Goal: Information Seeking & Learning: Learn about a topic

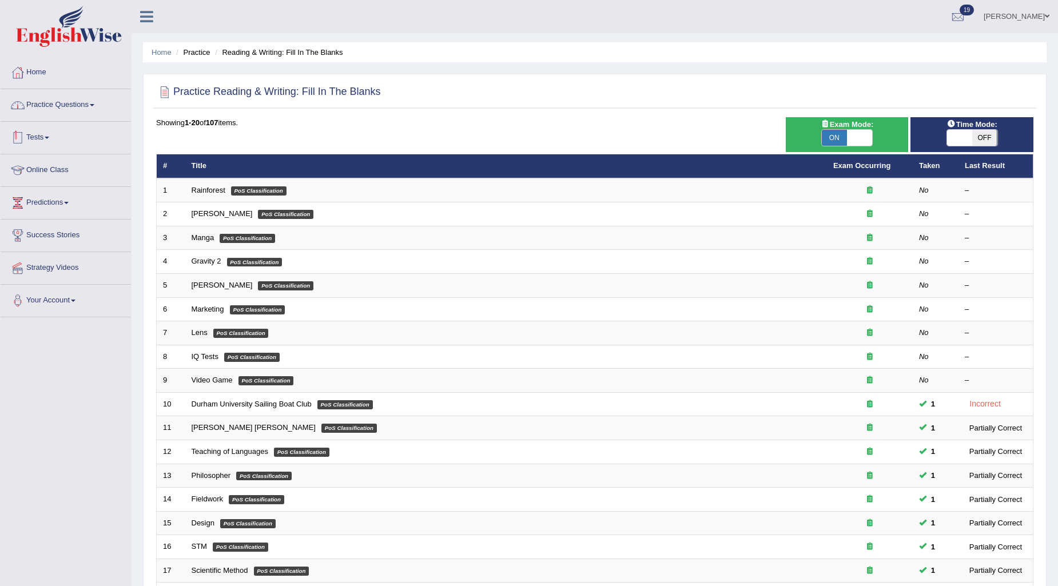
click at [45, 104] on link "Practice Questions" at bounding box center [66, 103] width 130 height 29
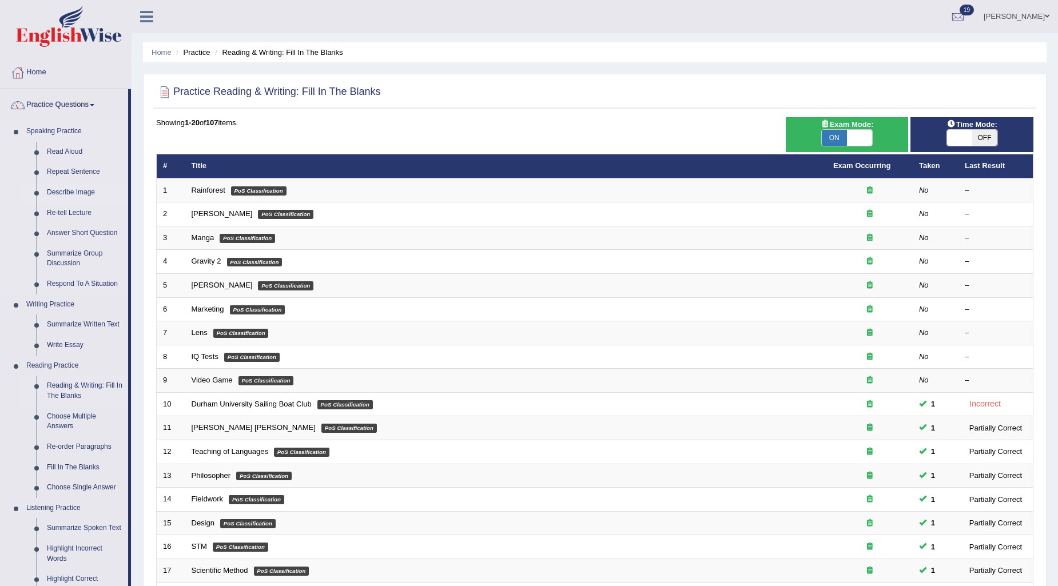
click at [70, 191] on link "Describe Image" at bounding box center [85, 192] width 86 height 21
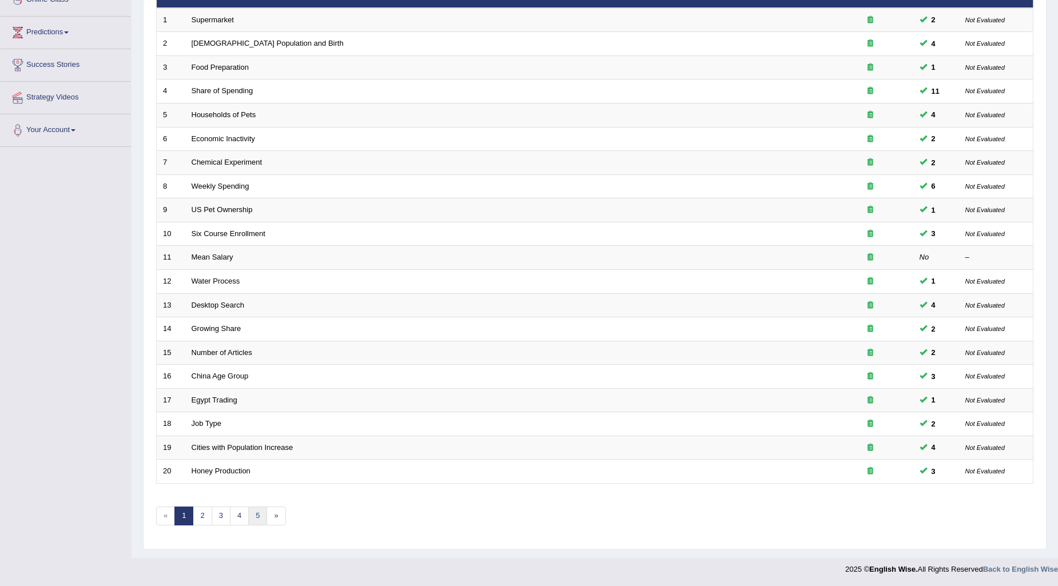
click at [258, 513] on link "5" at bounding box center [257, 516] width 19 height 19
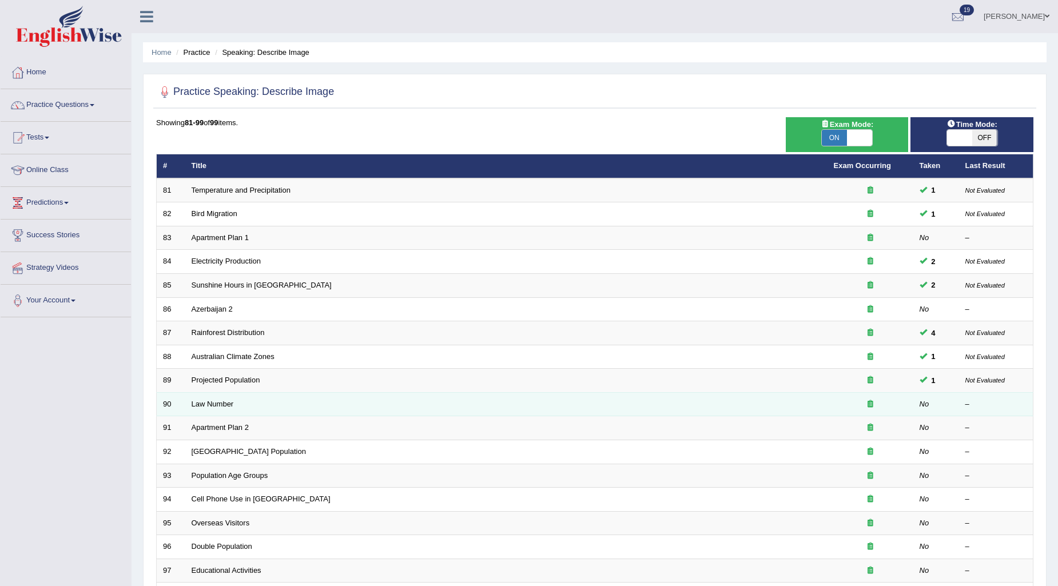
scroll to position [146, 0]
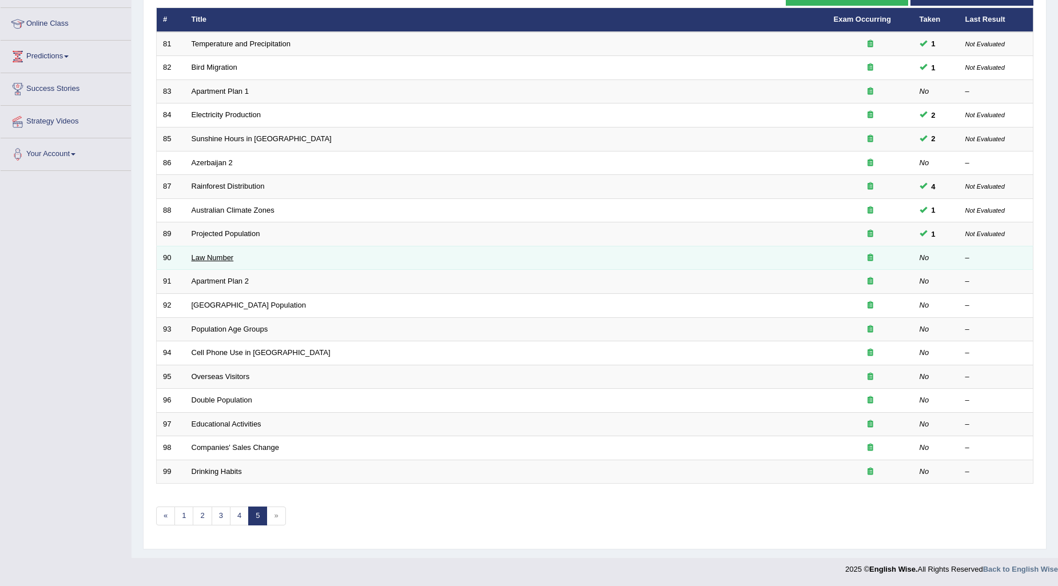
click at [204, 254] on link "Law Number" at bounding box center [213, 257] width 42 height 9
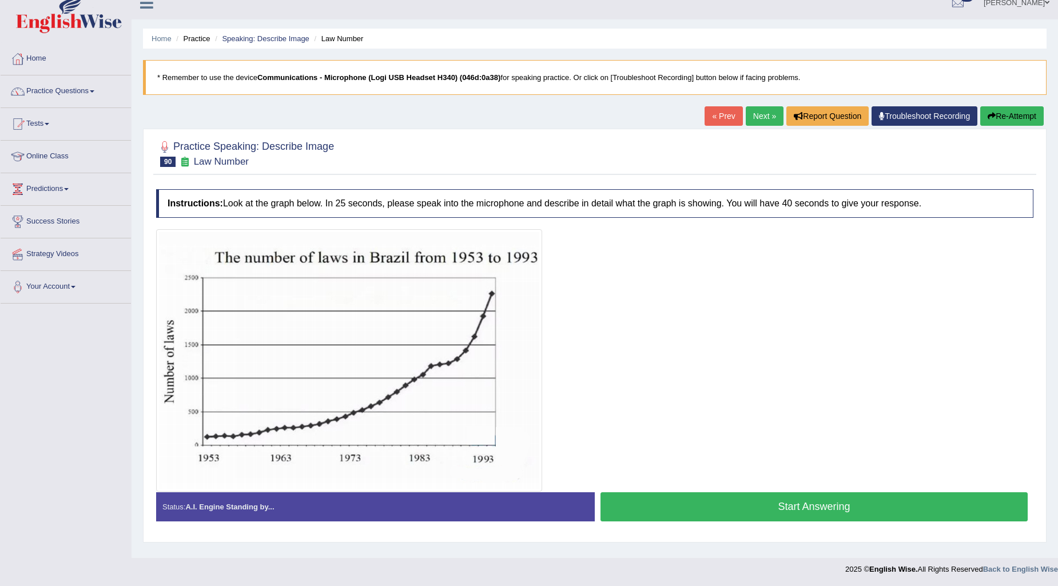
click at [655, 517] on button "Start Answering" at bounding box center [813, 506] width 427 height 29
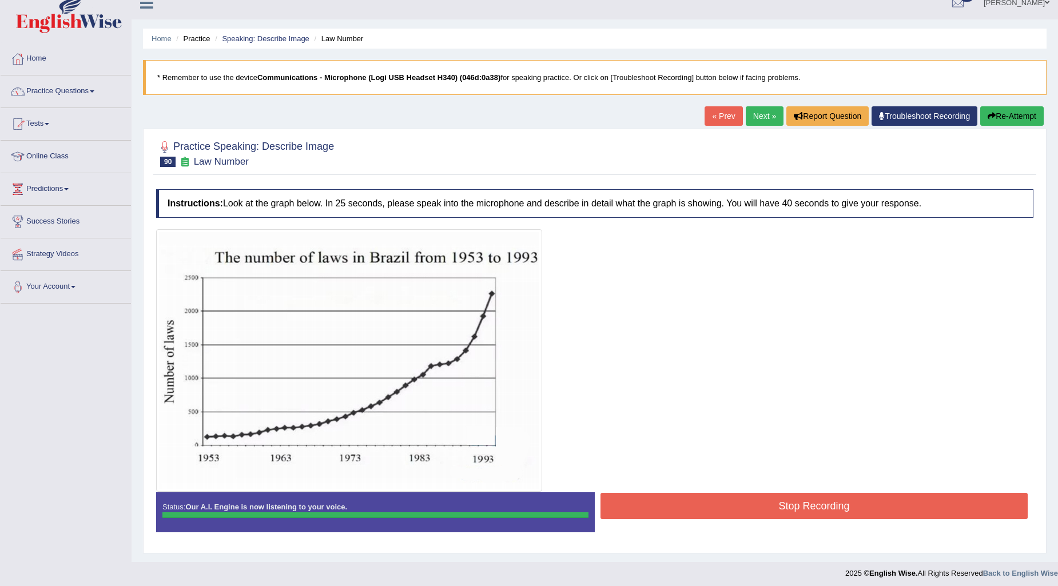
click at [707, 517] on button "Stop Recording" at bounding box center [813, 506] width 427 height 26
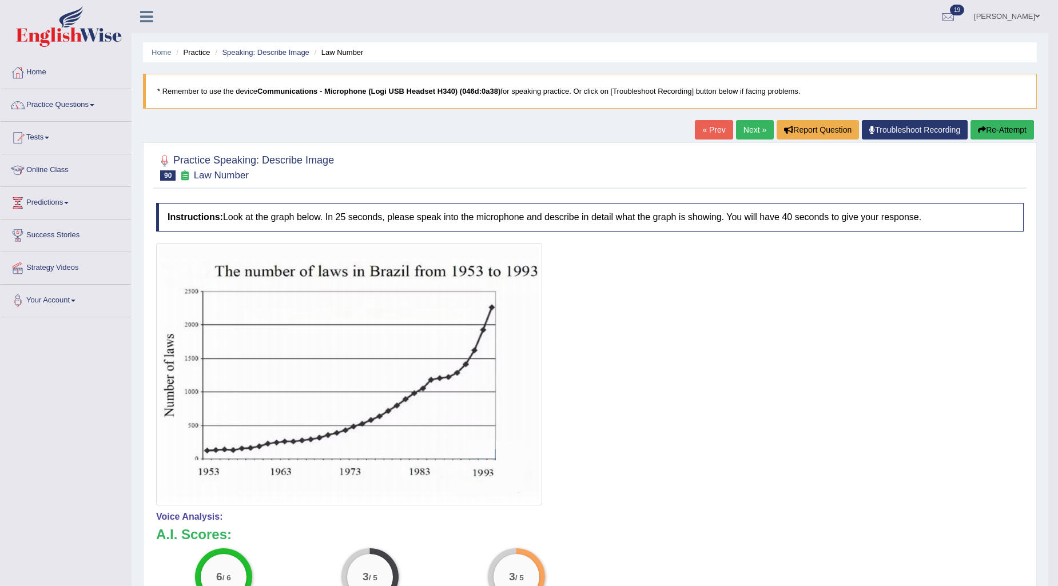
click at [1004, 136] on button "Re-Attempt" at bounding box center [1001, 129] width 63 height 19
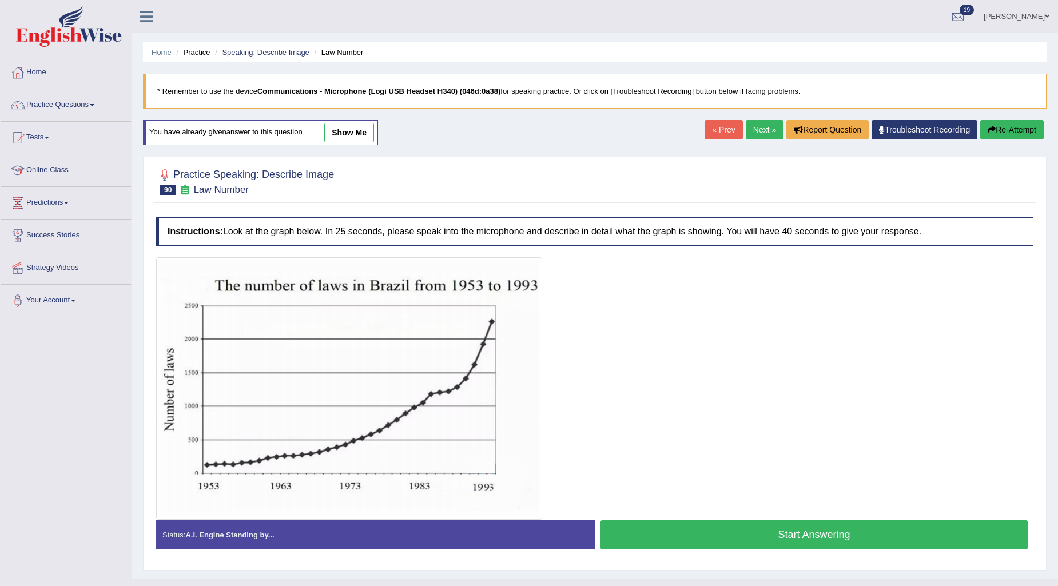
click at [715, 546] on button "Start Answering" at bounding box center [813, 534] width 427 height 29
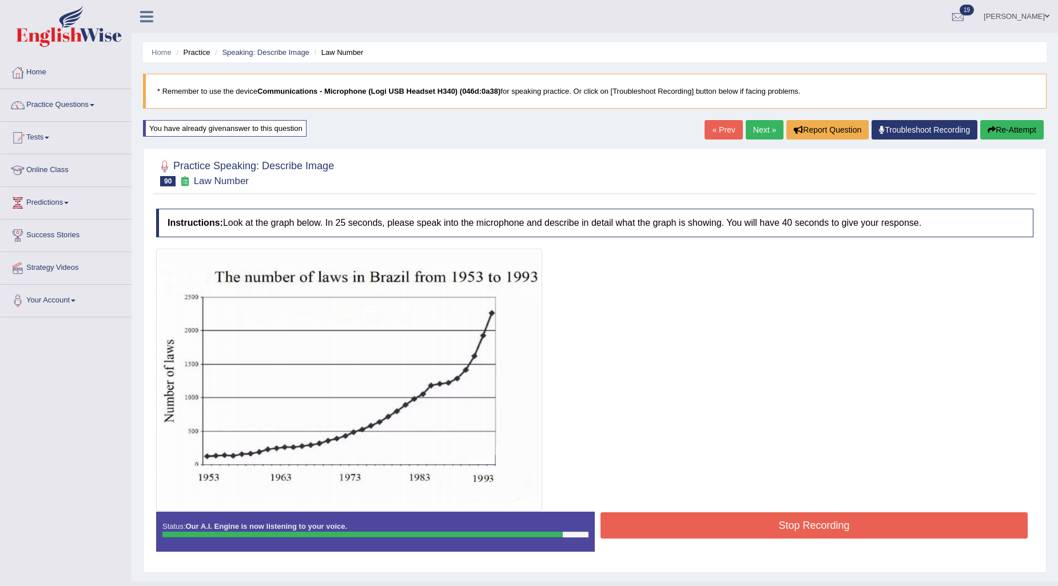
click at [712, 532] on button "Stop Recording" at bounding box center [813, 525] width 427 height 26
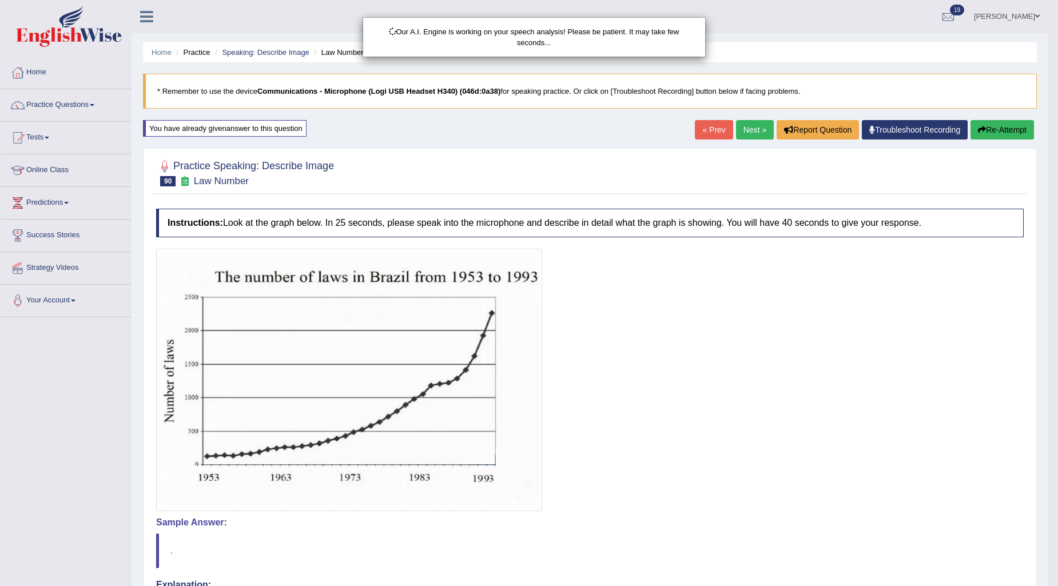
scroll to position [63, 0]
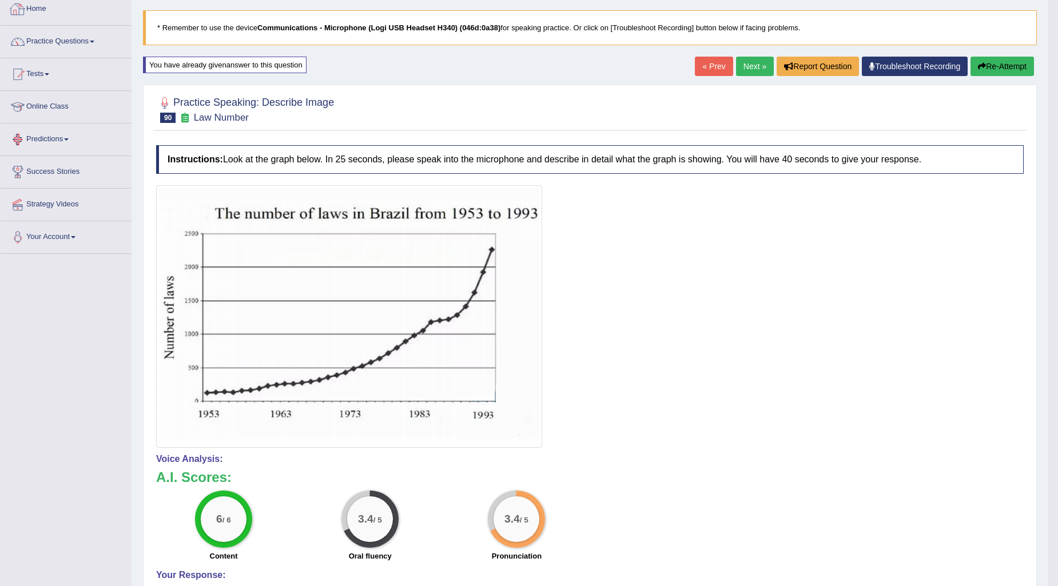
click at [1016, 61] on button "Re-Attempt" at bounding box center [1001, 66] width 63 height 19
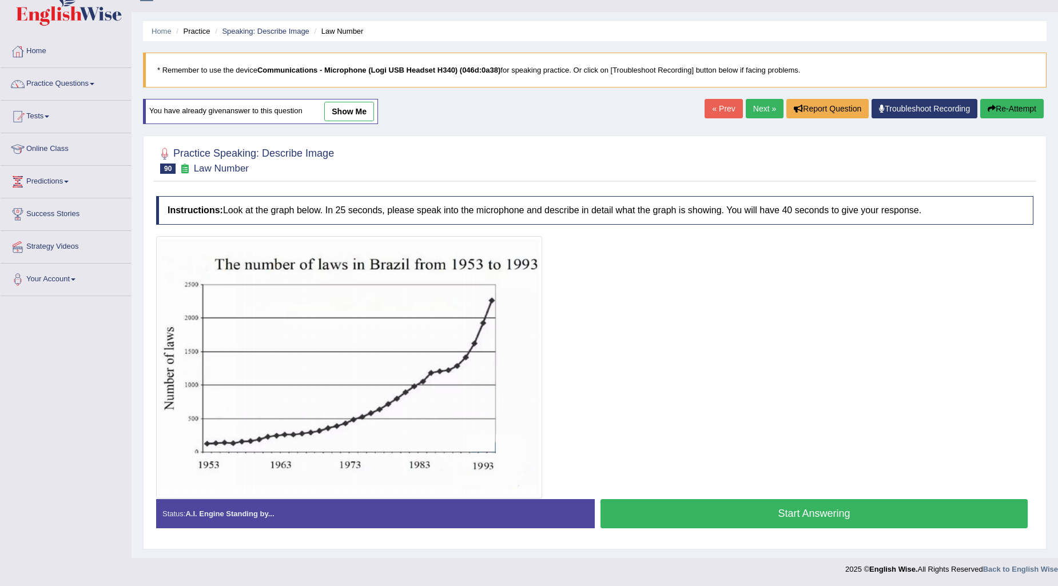
click at [761, 518] on button "Start Answering" at bounding box center [813, 513] width 427 height 29
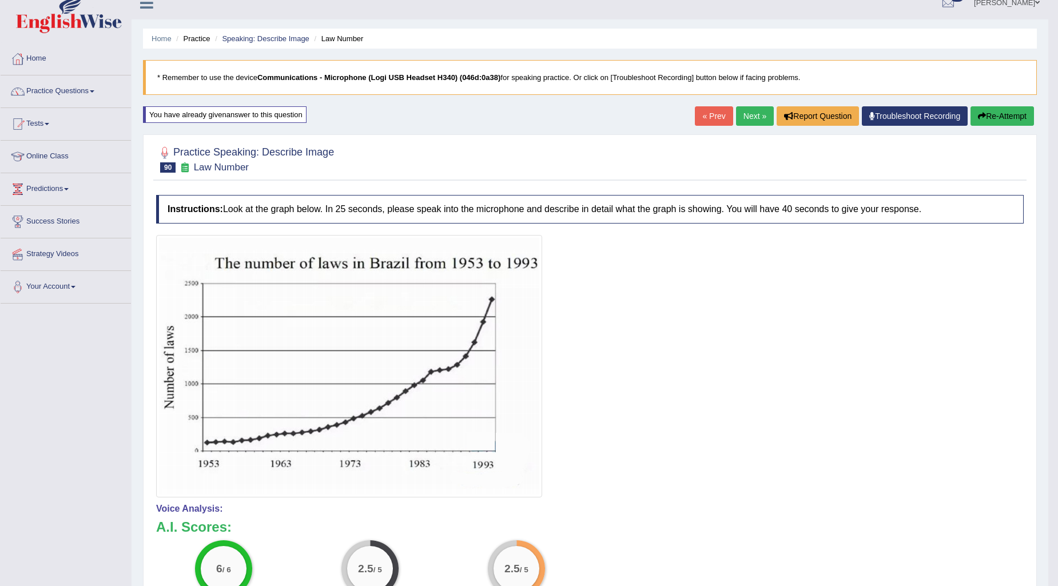
click at [1011, 124] on button "Re-Attempt" at bounding box center [1001, 115] width 63 height 19
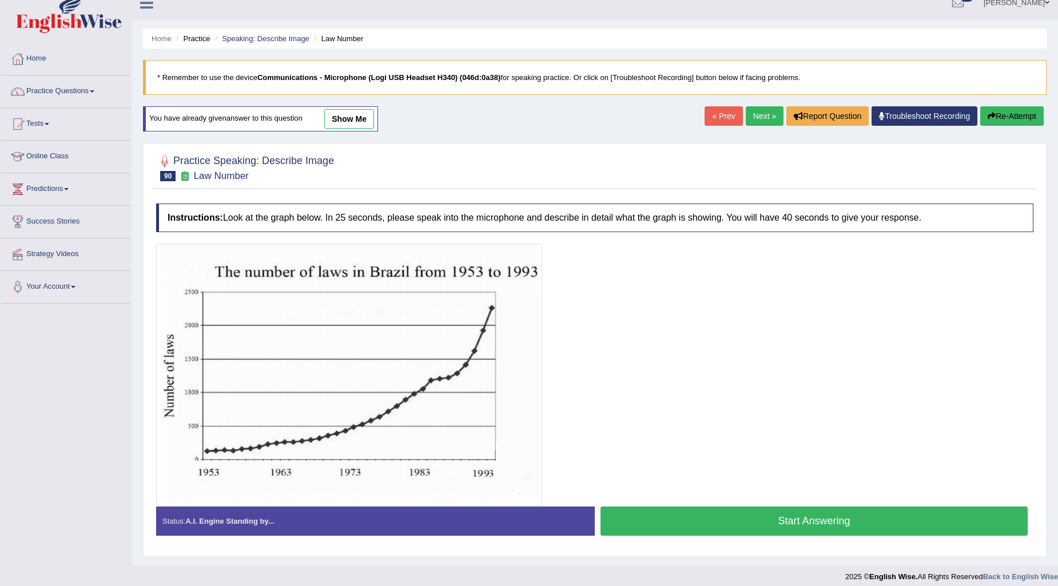
scroll to position [21, 0]
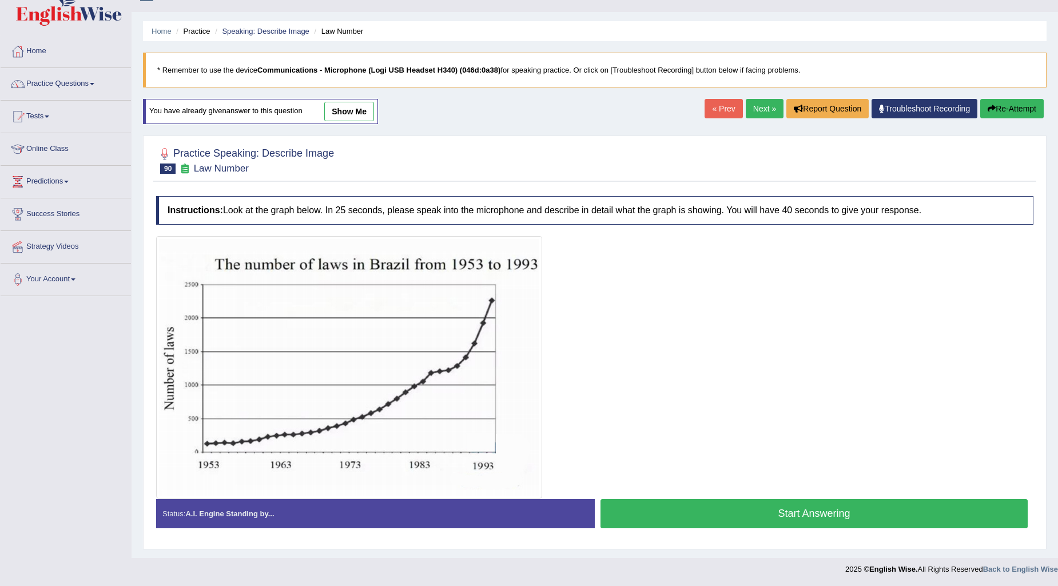
click at [755, 511] on button "Start Answering" at bounding box center [813, 513] width 427 height 29
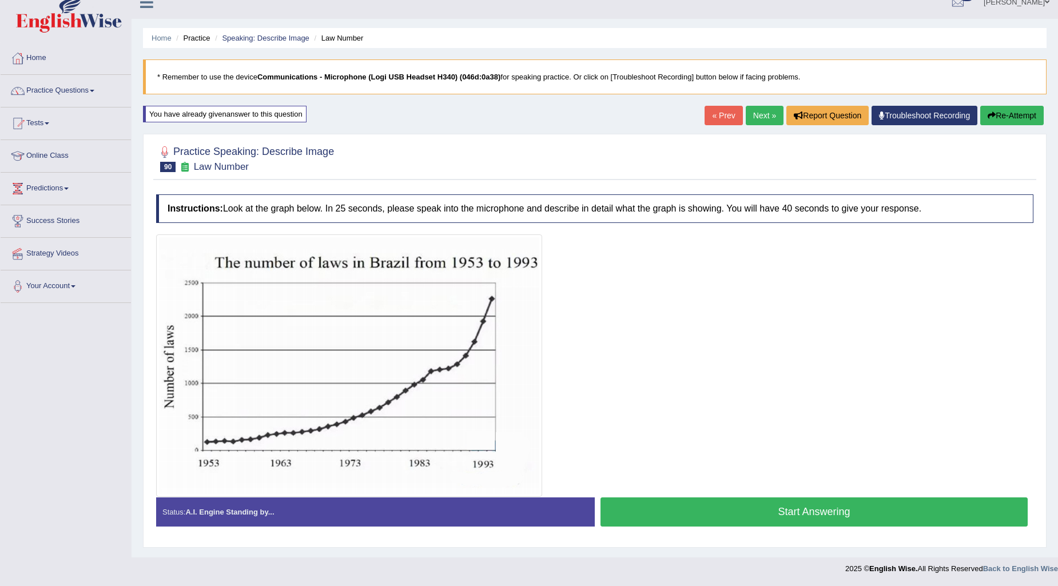
scroll to position [14, 0]
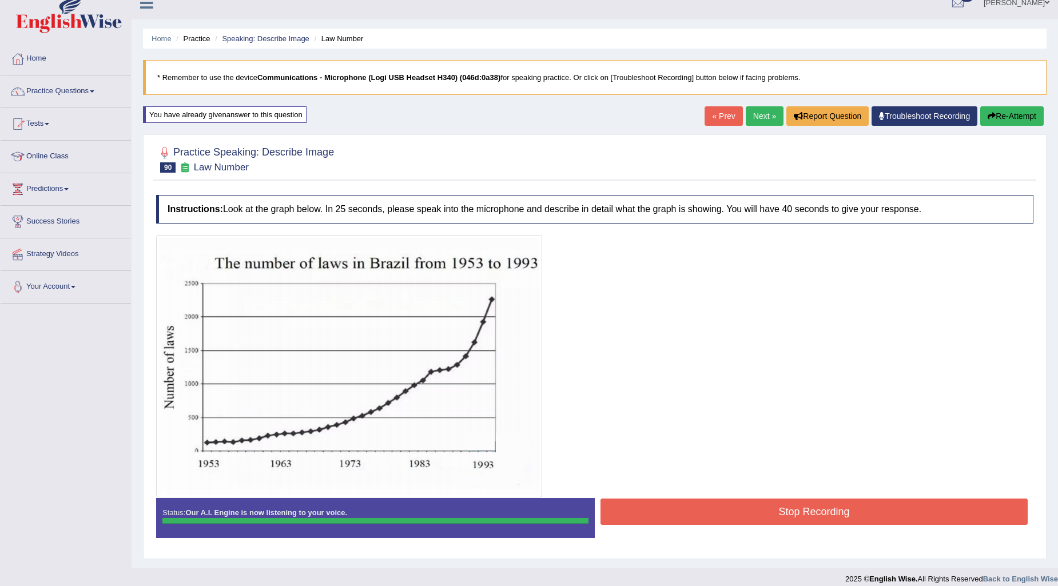
click at [755, 511] on div "Instructions: Look at the graph below. In 25 seconds, please speak into the mic…" at bounding box center [594, 371] width 883 height 364
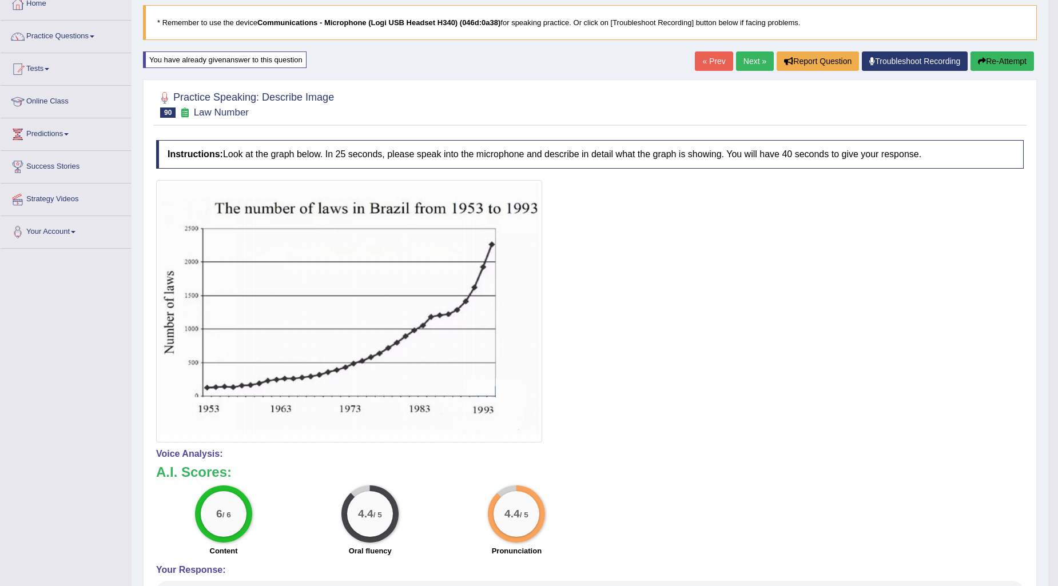
scroll to position [0, 0]
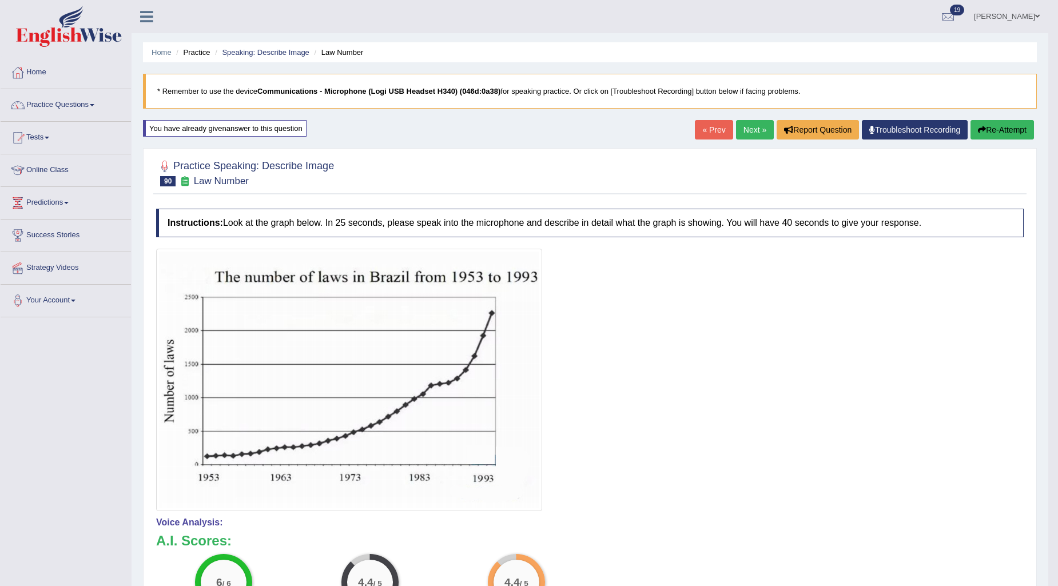
click at [741, 140] on link "Next »" at bounding box center [755, 129] width 38 height 19
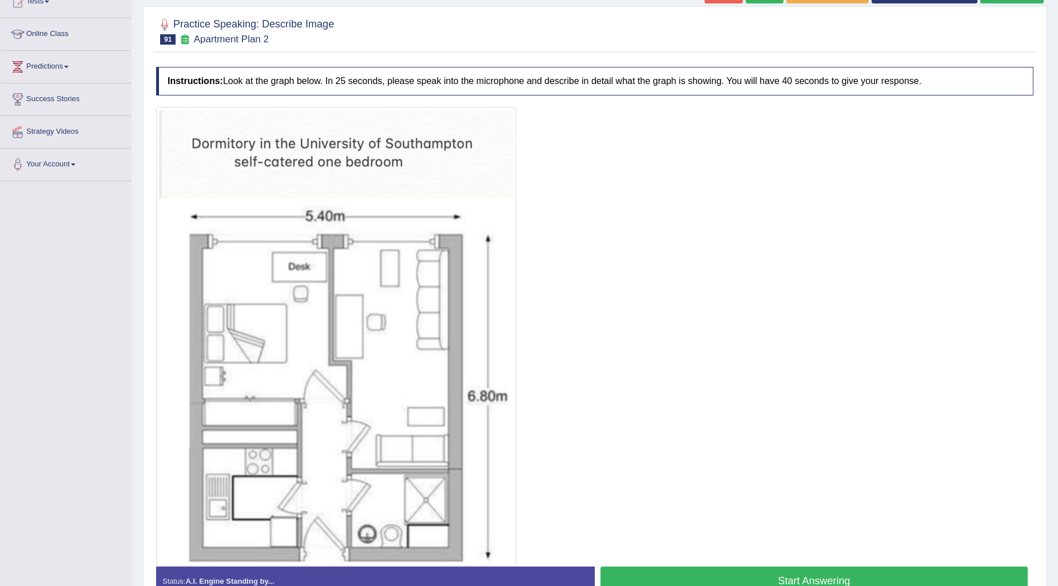
scroll to position [204, 0]
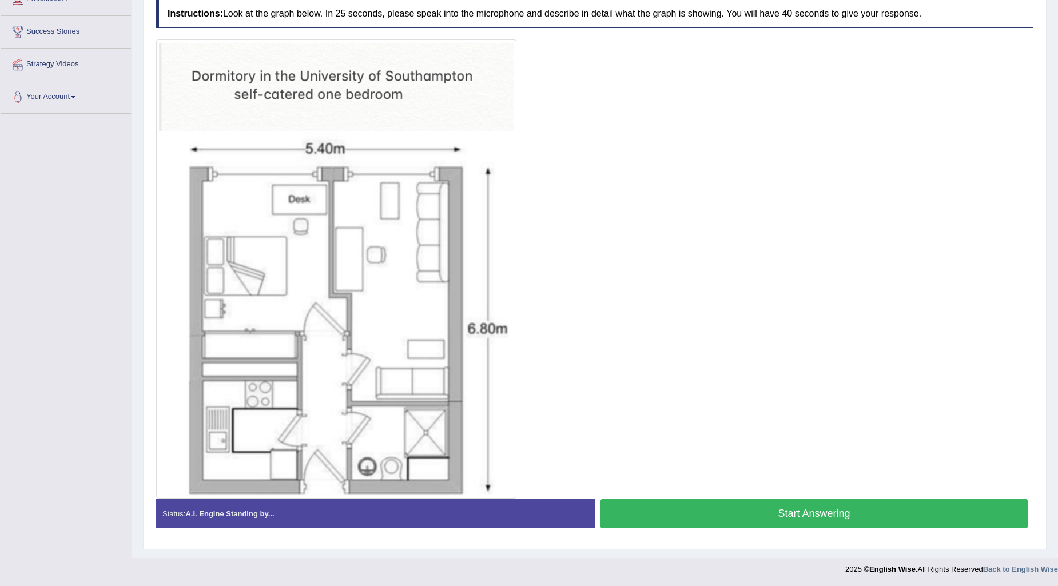
drag, startPoint x: 404, startPoint y: 476, endPoint x: 305, endPoint y: 452, distance: 102.5
click at [643, 522] on button "Start Answering" at bounding box center [813, 513] width 427 height 29
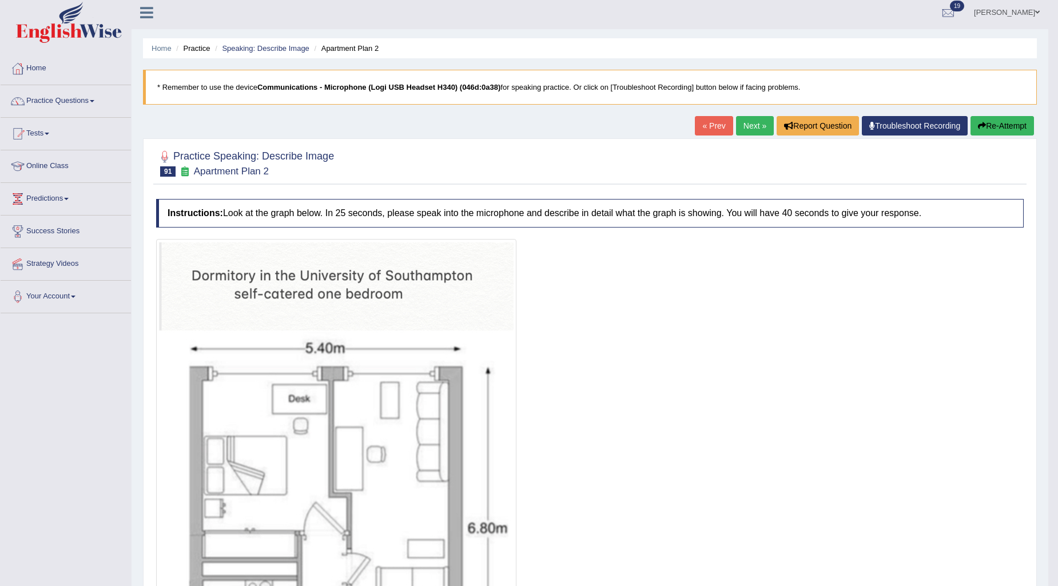
scroll to position [0, 0]
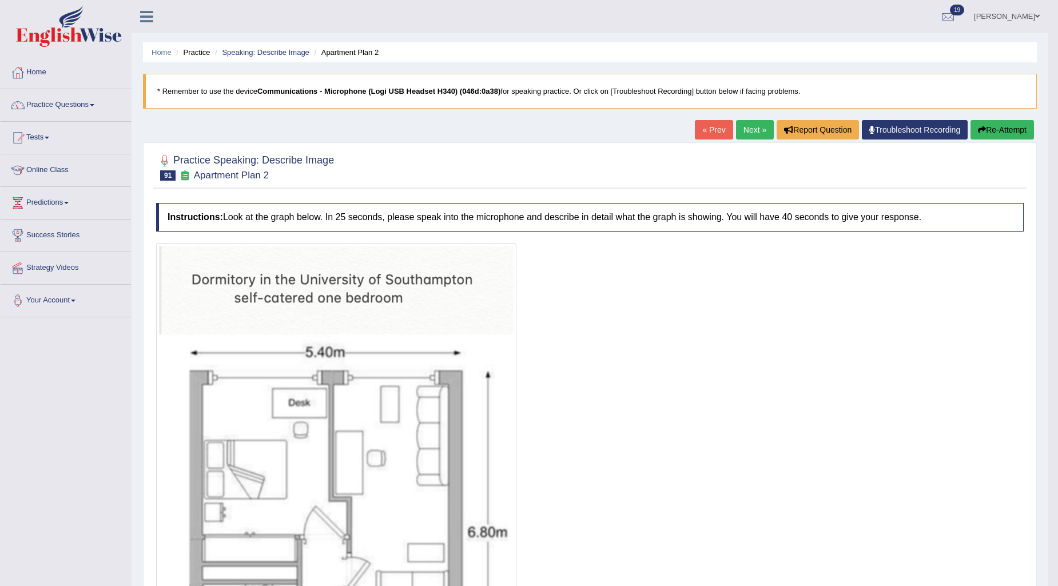
click at [1010, 136] on button "Re-Attempt" at bounding box center [1001, 129] width 63 height 19
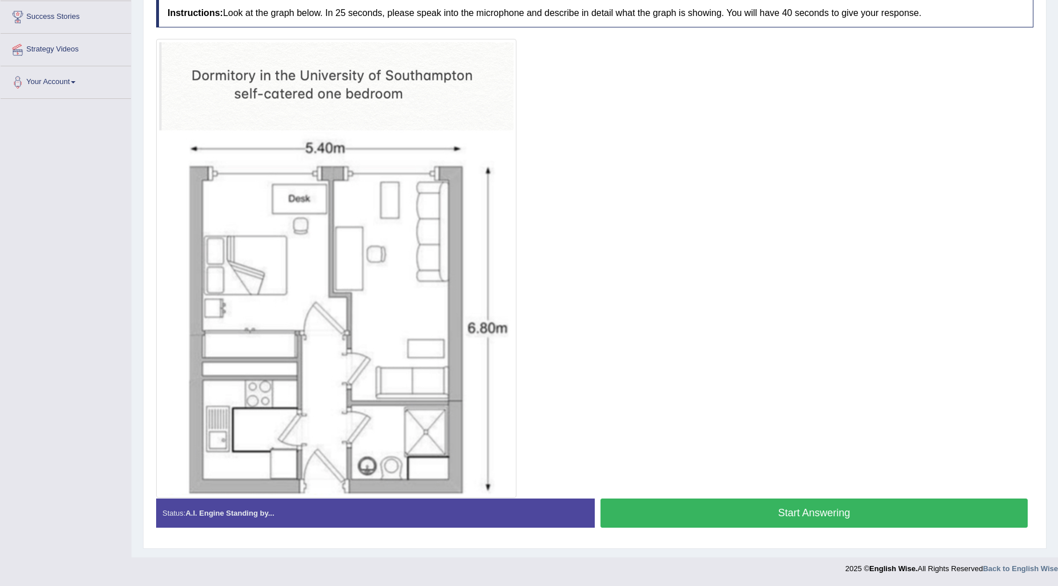
scroll to position [155, 0]
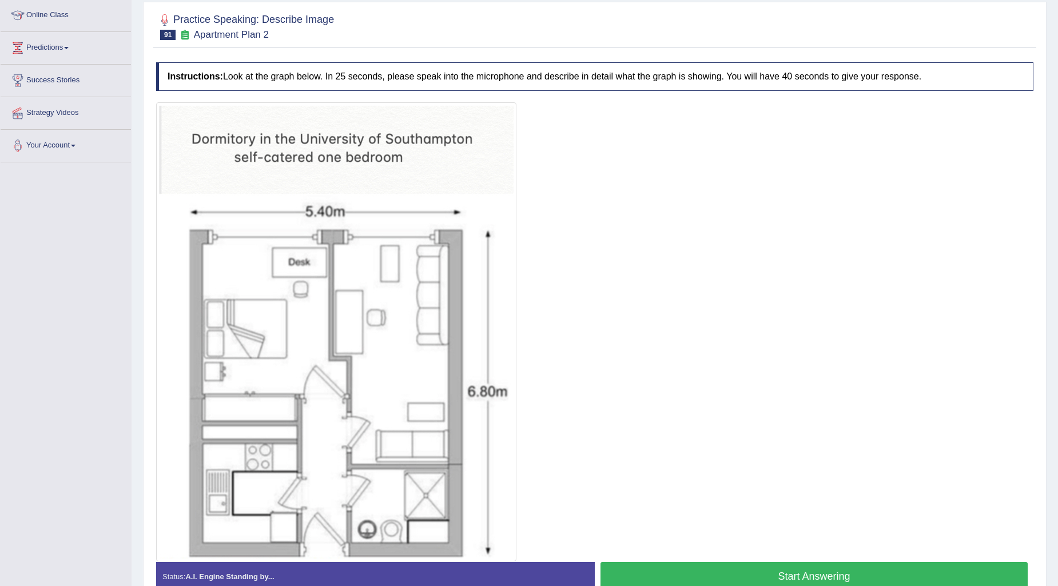
click at [643, 567] on button "Start Answering" at bounding box center [813, 576] width 427 height 29
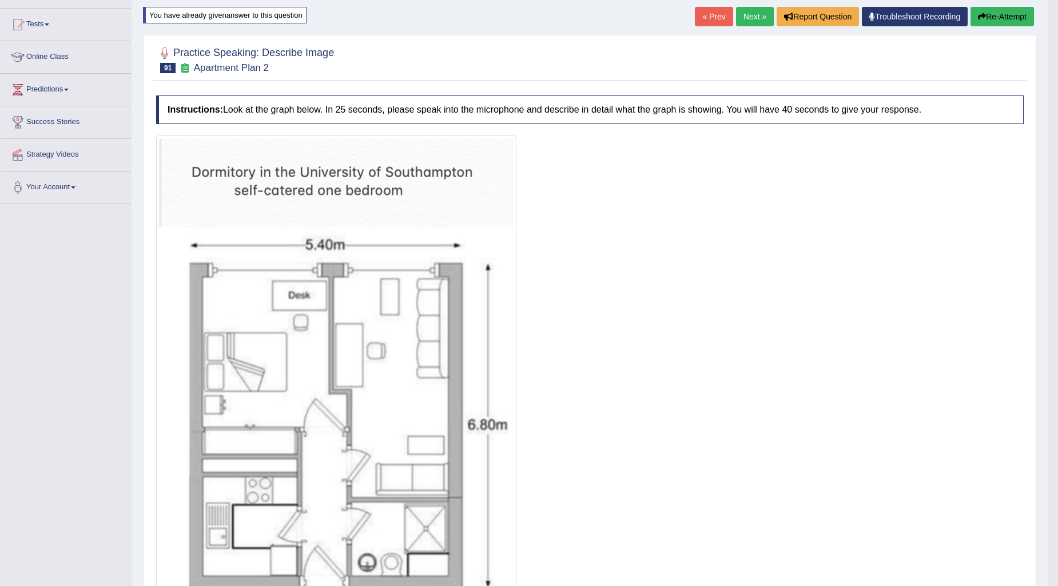
scroll to position [0, 0]
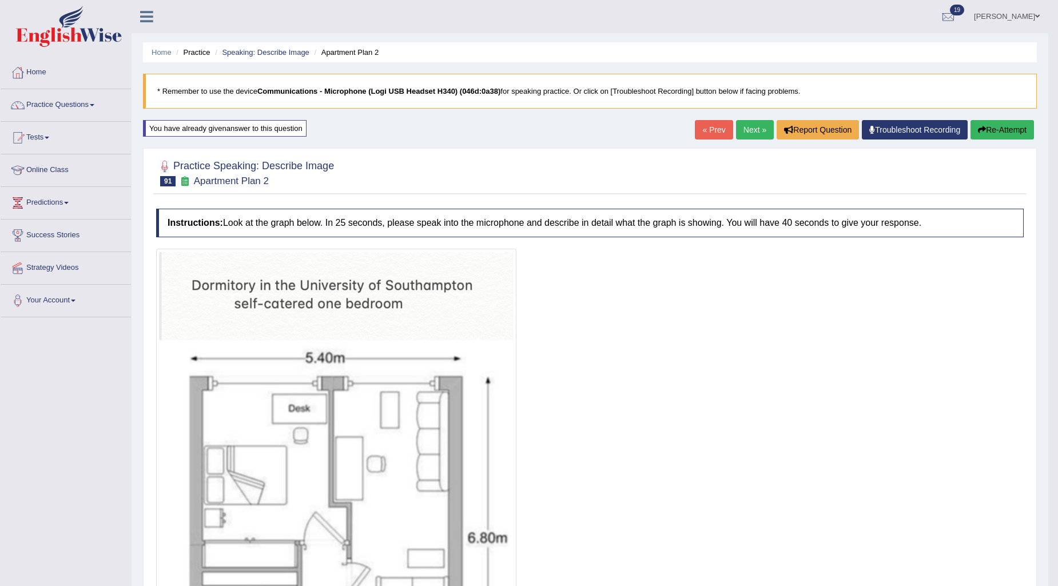
click at [992, 136] on button "Re-Attempt" at bounding box center [1001, 129] width 63 height 19
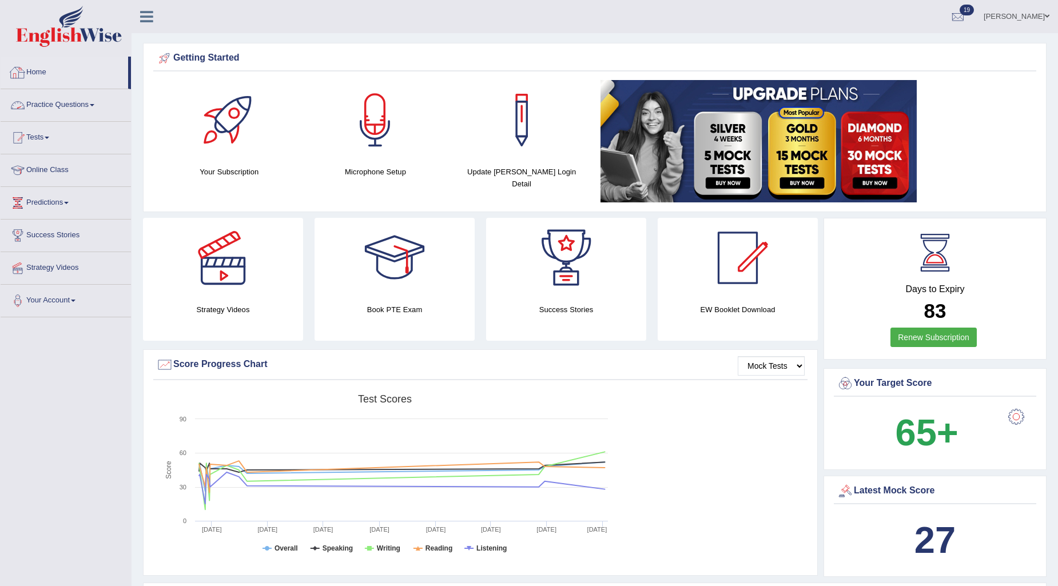
click at [67, 117] on link "Practice Questions" at bounding box center [66, 103] width 130 height 29
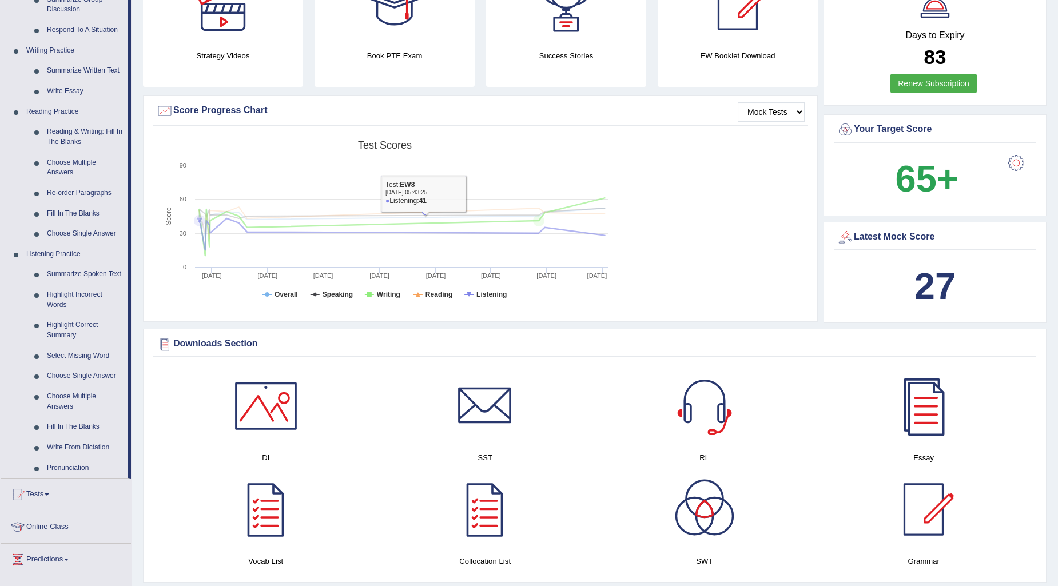
scroll to position [190, 0]
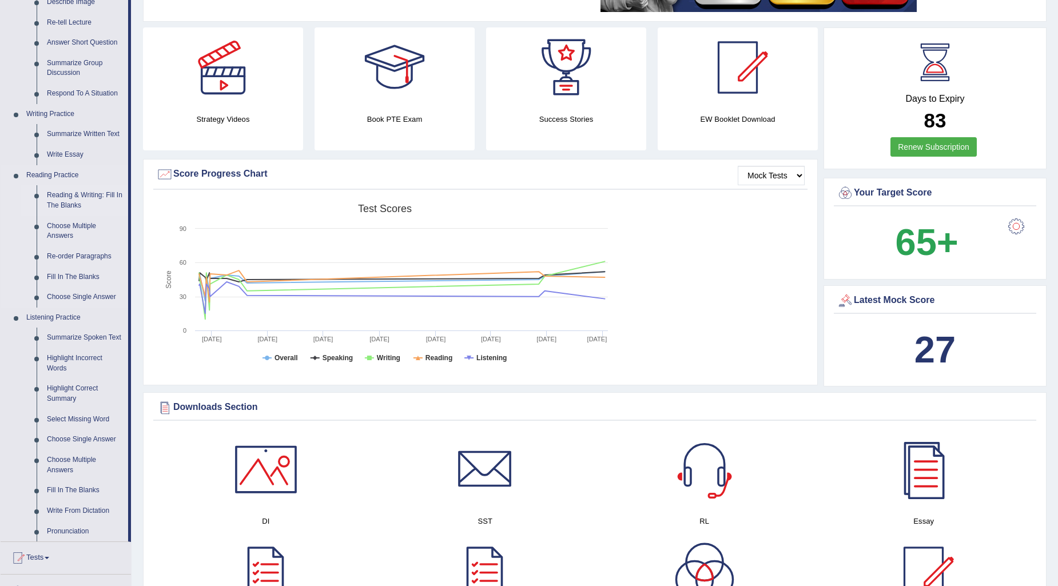
click at [90, 193] on link "Reading & Writing: Fill In The Blanks" at bounding box center [85, 200] width 86 height 30
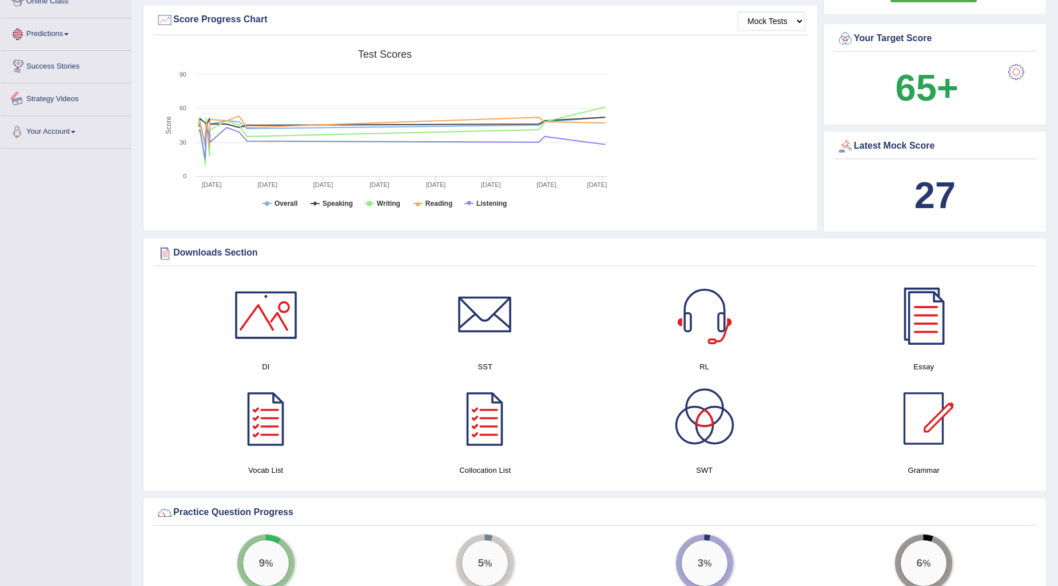
scroll to position [390, 0]
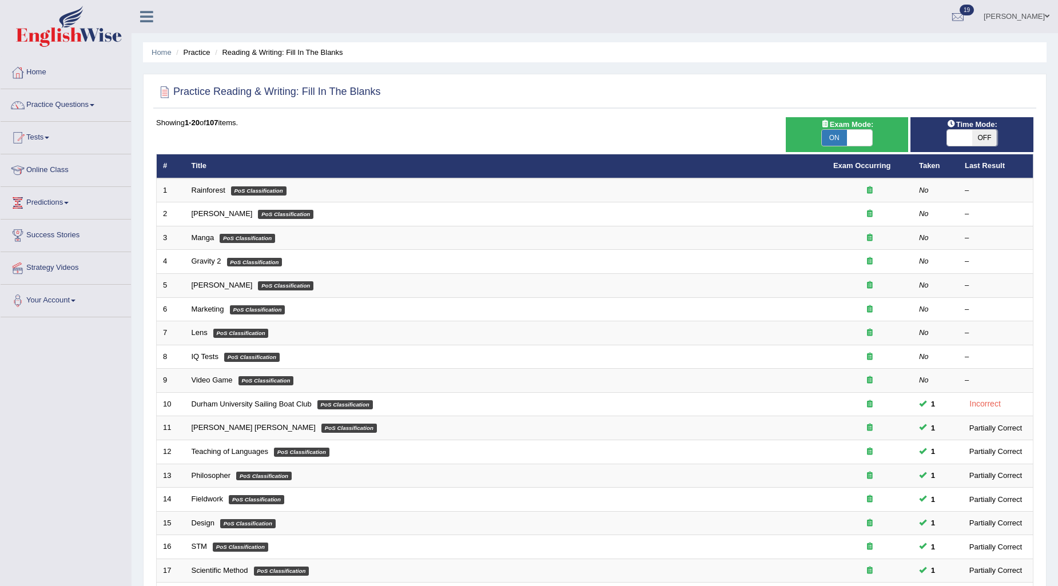
click at [1017, 20] on link "Charanjit kaur" at bounding box center [1016, 15] width 83 height 30
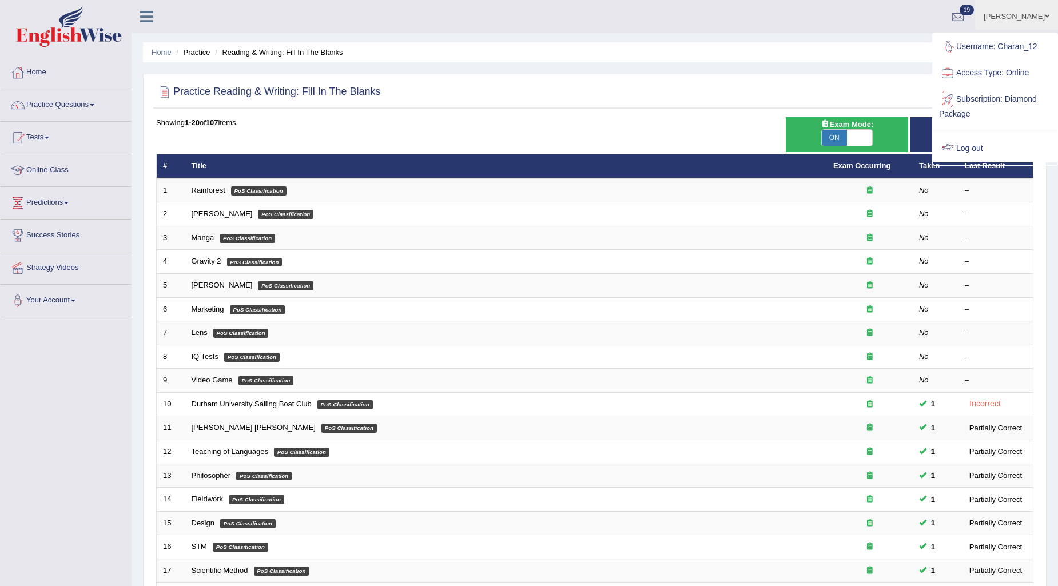
click at [977, 143] on link "Log out" at bounding box center [995, 149] width 124 height 26
